Goal: Task Accomplishment & Management: Use online tool/utility

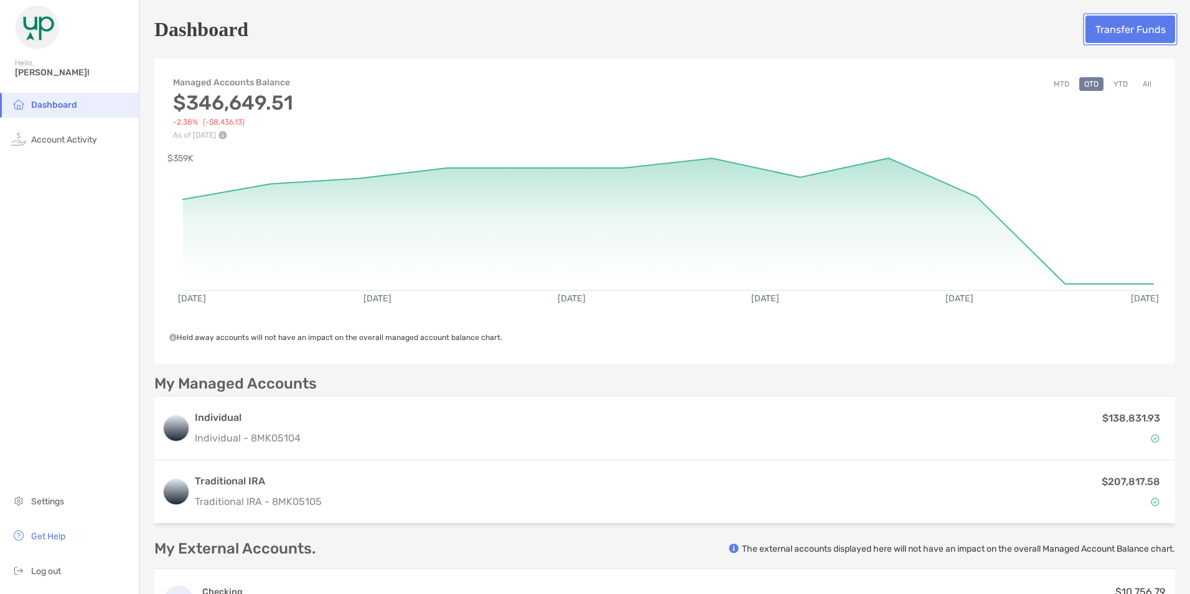
click at [1109, 26] on button "Transfer Funds" at bounding box center [1131, 29] width 90 height 27
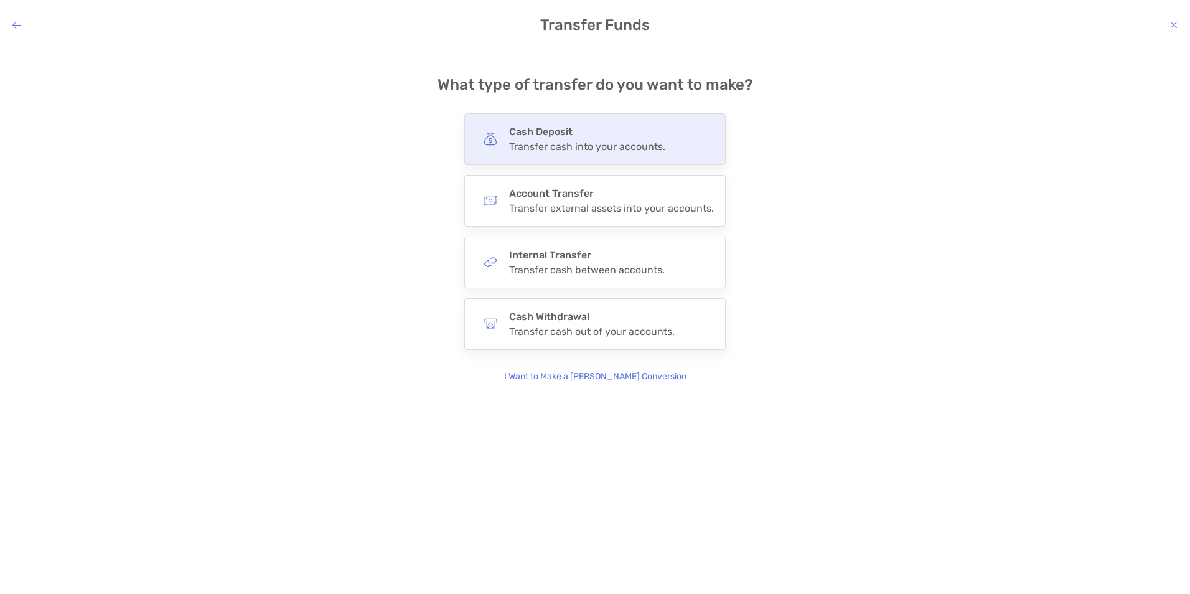
click at [561, 136] on h4 "Cash Deposit" at bounding box center [587, 132] width 156 height 12
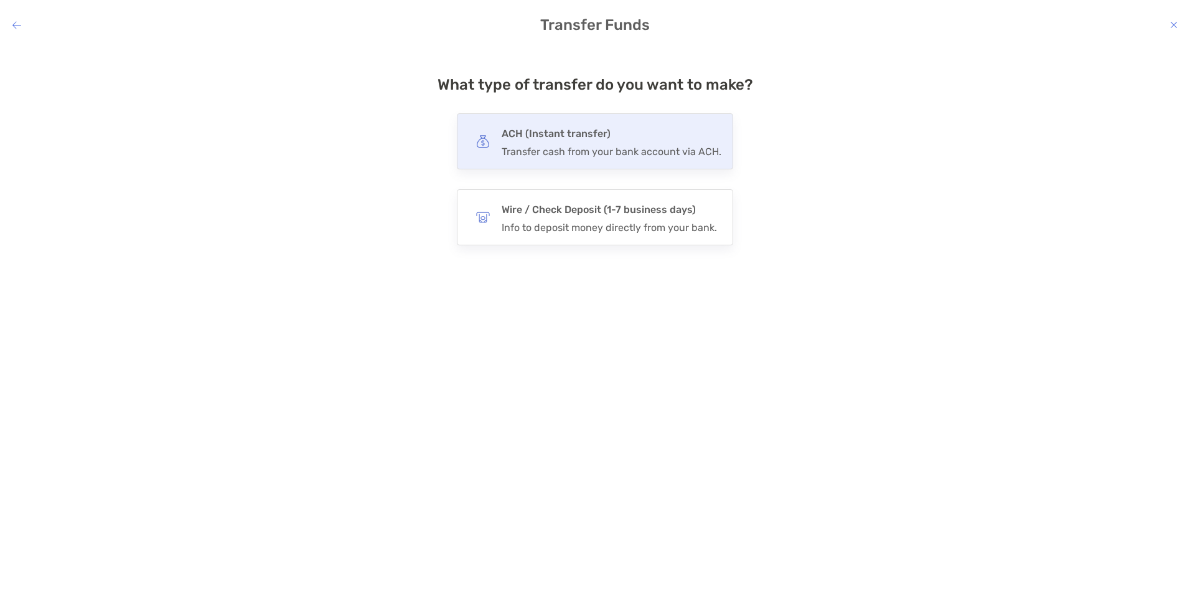
click at [563, 137] on h4 "ACH (Instant transfer)" at bounding box center [612, 133] width 220 height 17
click at [0, 0] on input "***" at bounding box center [0, 0] width 0 height 0
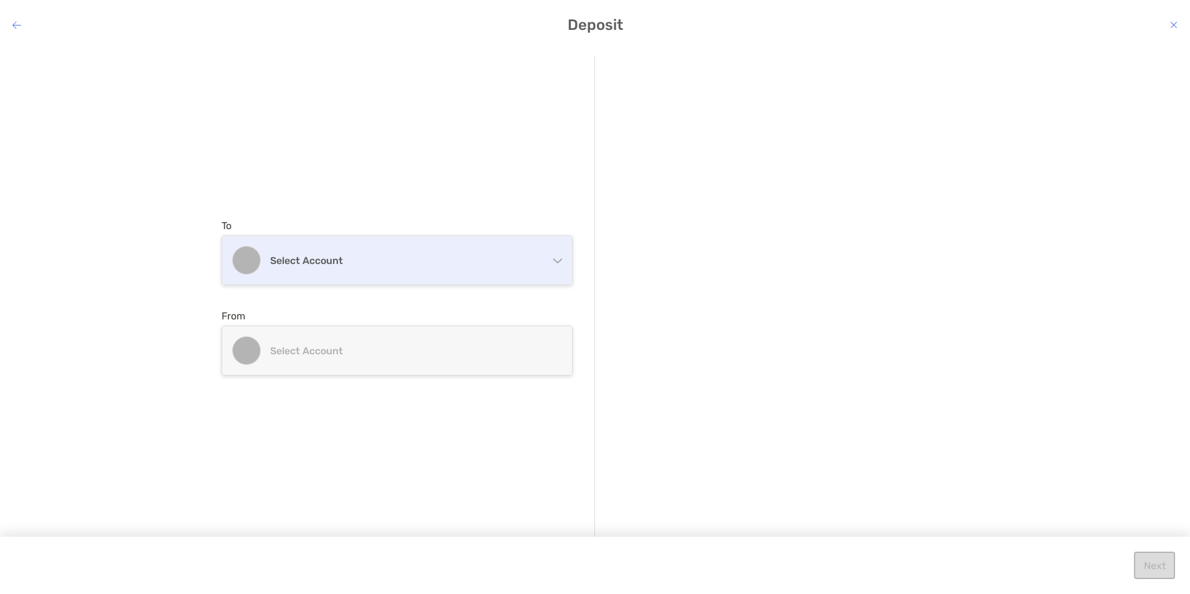
click at [542, 264] on div "Select account" at bounding box center [397, 260] width 350 height 49
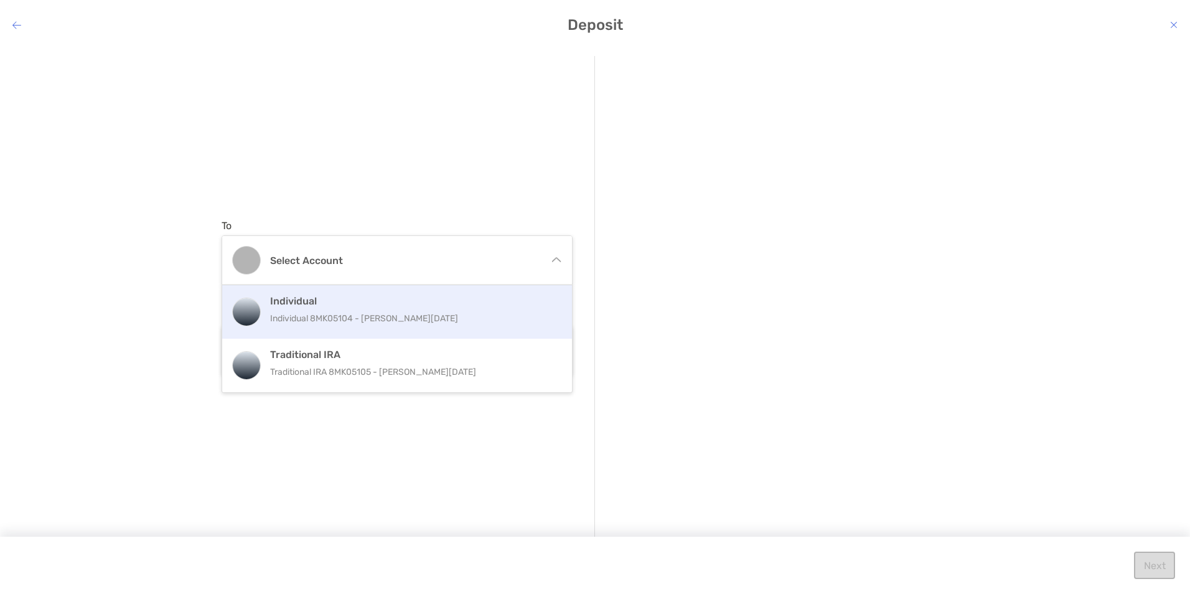
click at [346, 309] on div "Individual Individual 8MK05104 - [PERSON_NAME][DATE]" at bounding box center [410, 312] width 281 height 34
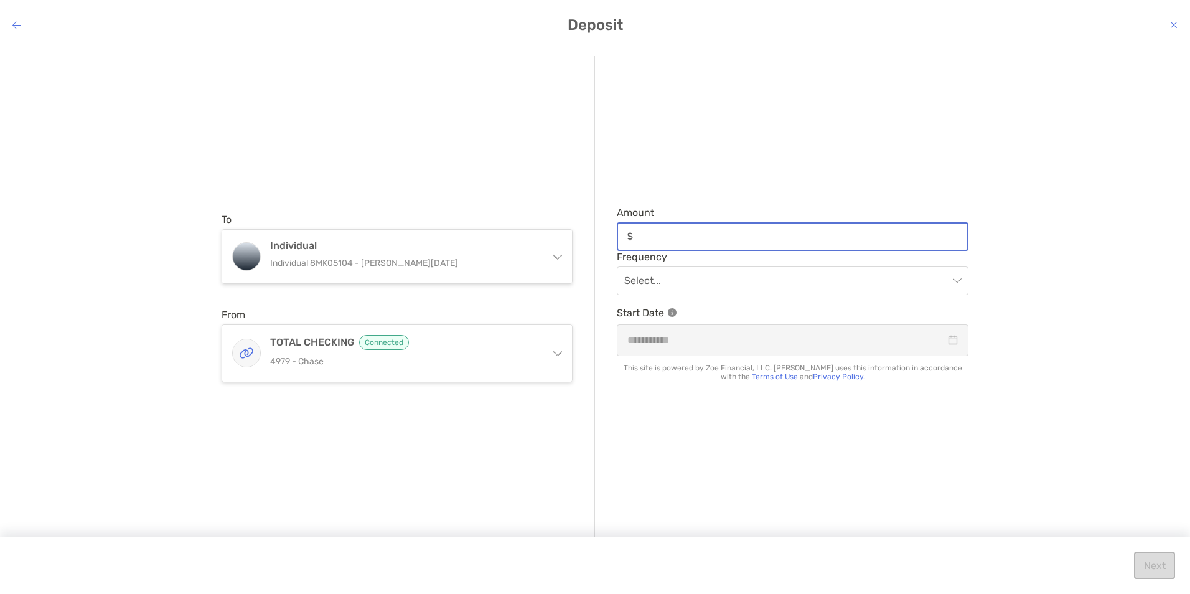
click at [678, 232] on input "Amount" at bounding box center [802, 236] width 329 height 11
type input "*****"
click at [679, 276] on input "modal" at bounding box center [786, 280] width 324 height 27
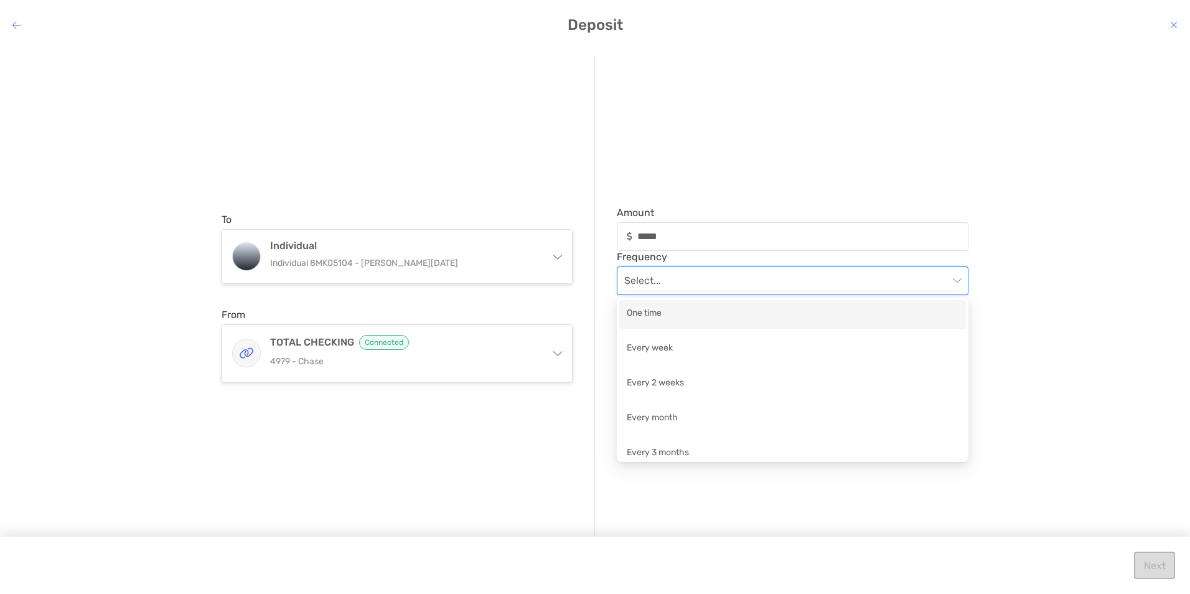
click at [674, 311] on div "One time" at bounding box center [793, 314] width 332 height 16
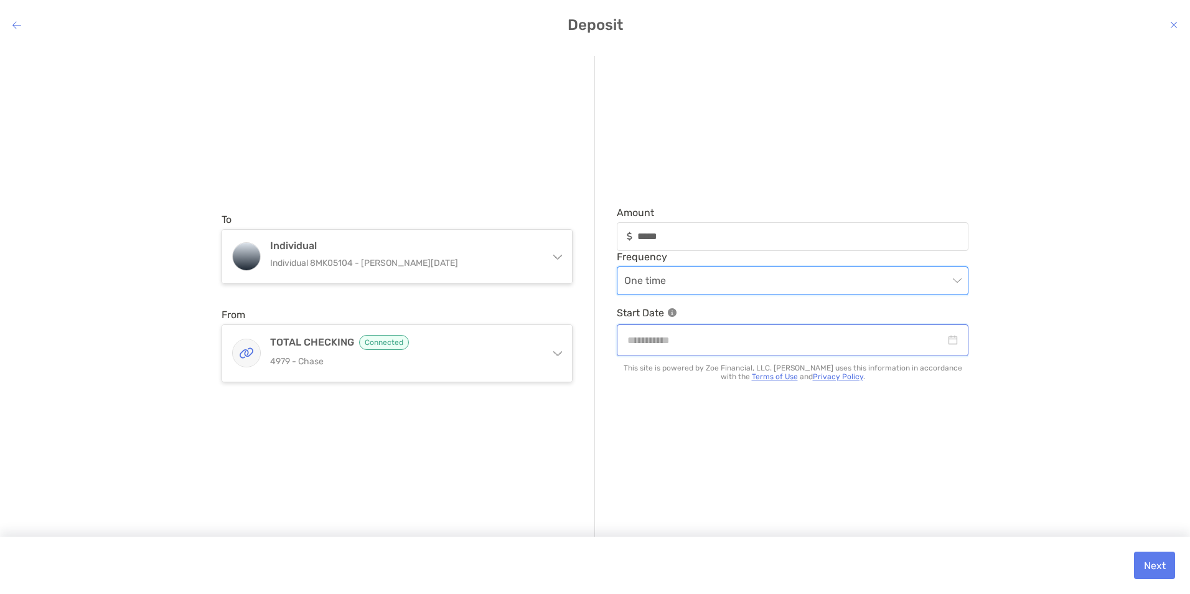
click at [669, 342] on input "modal" at bounding box center [786, 340] width 318 height 16
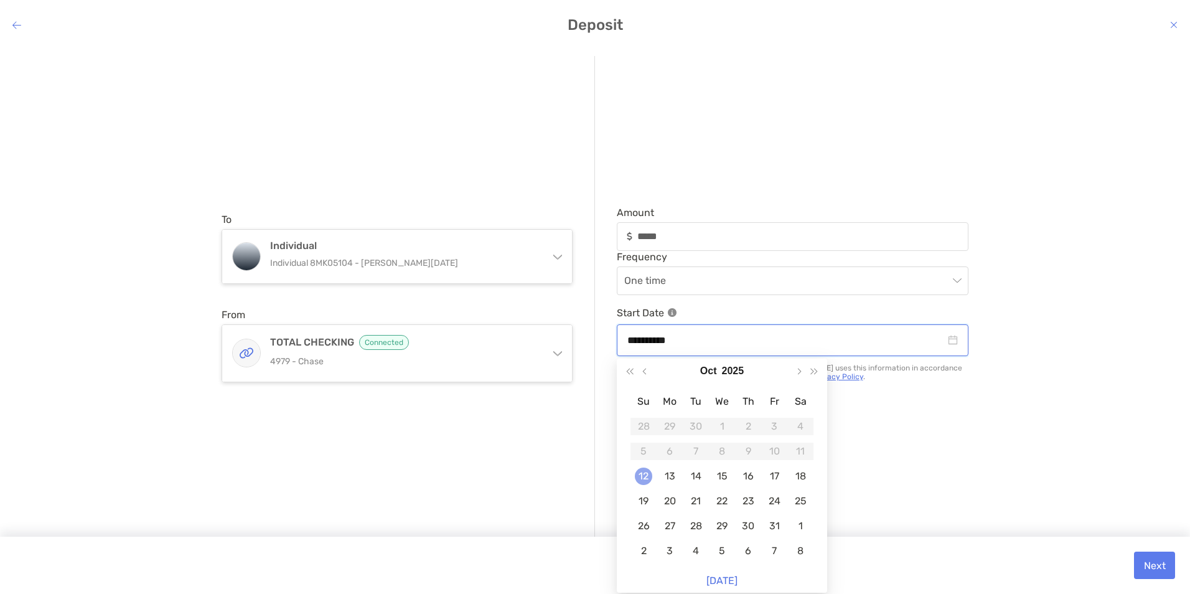
type input "**********"
click at [643, 476] on div "12" at bounding box center [643, 475] width 17 height 17
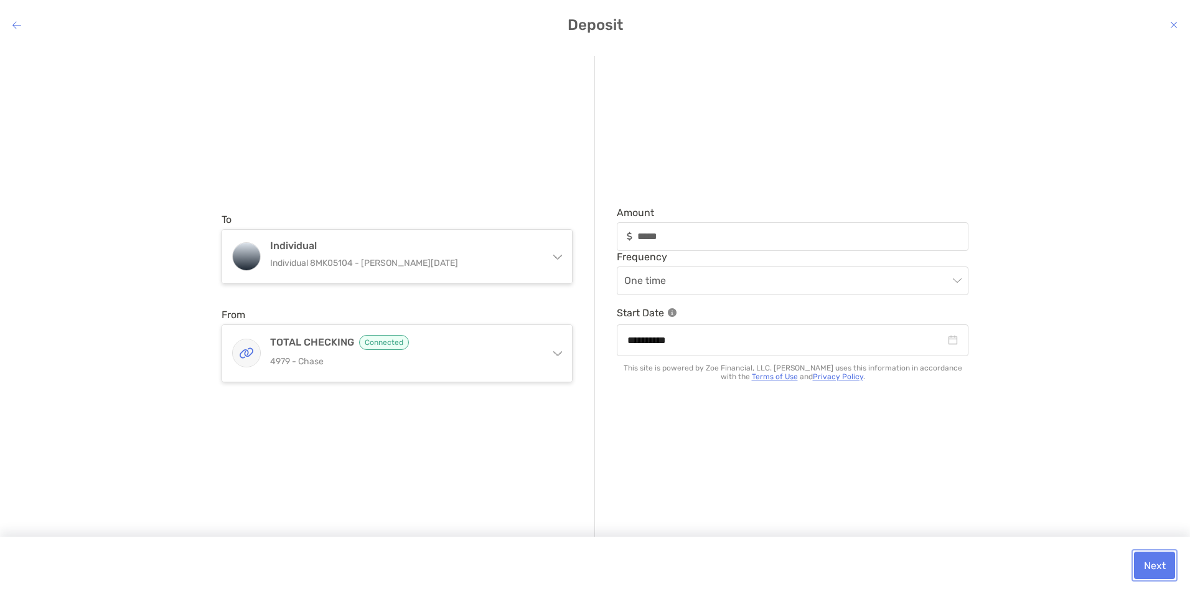
click at [1157, 560] on button "Next" at bounding box center [1154, 565] width 41 height 27
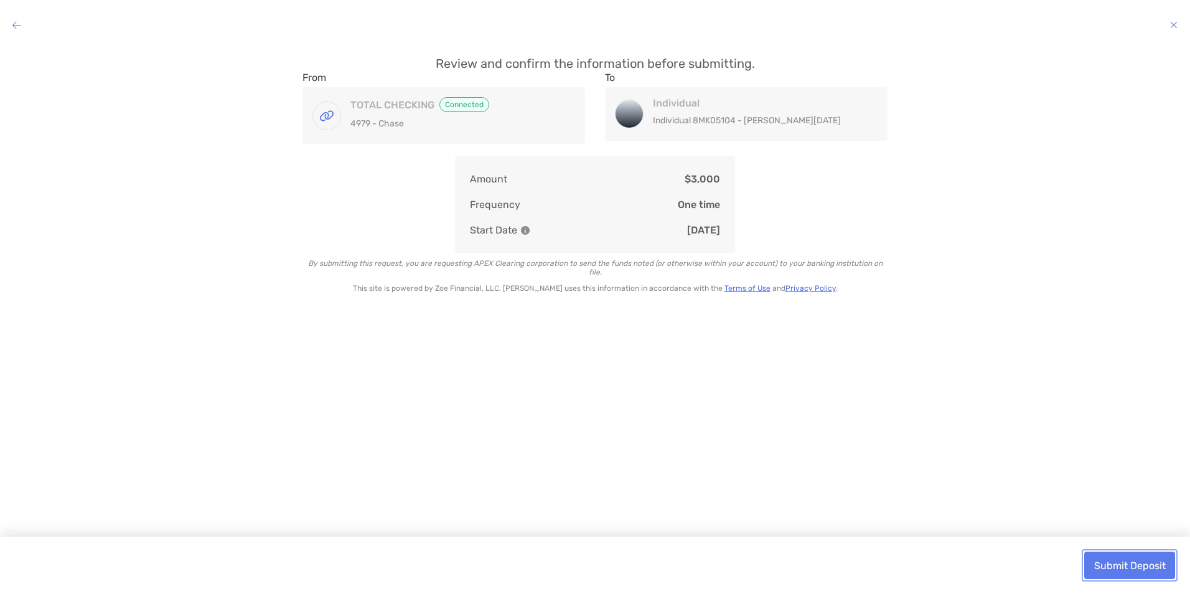
click at [1134, 561] on button "Submit Deposit" at bounding box center [1129, 565] width 91 height 27
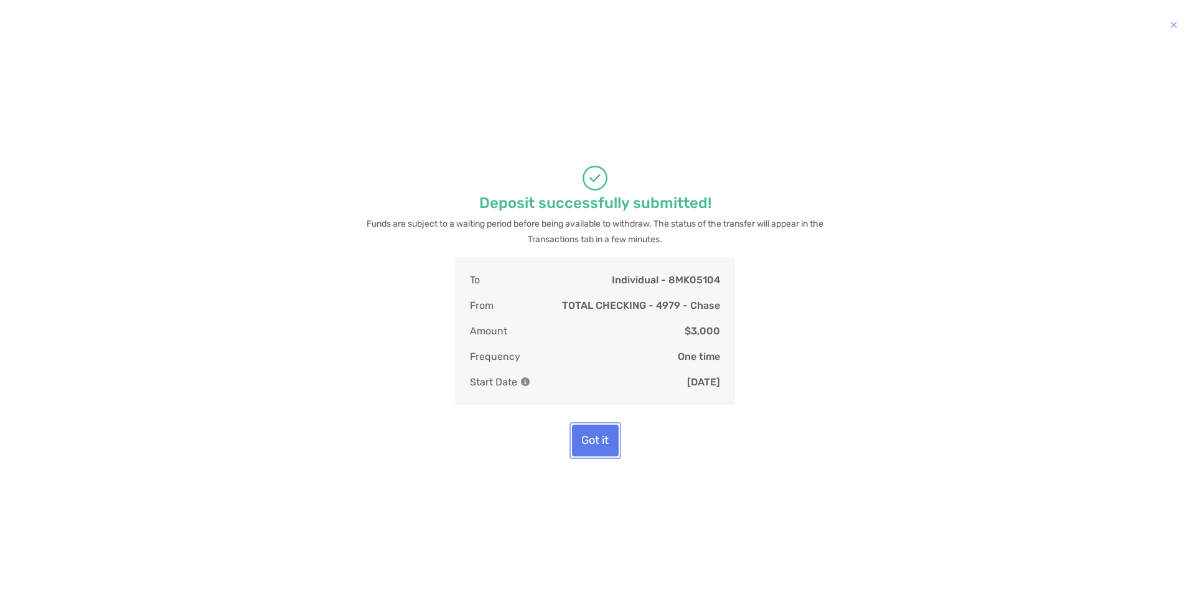
click at [588, 434] on button "Got it" at bounding box center [595, 441] width 47 height 32
